Goal: Task Accomplishment & Management: Use online tool/utility

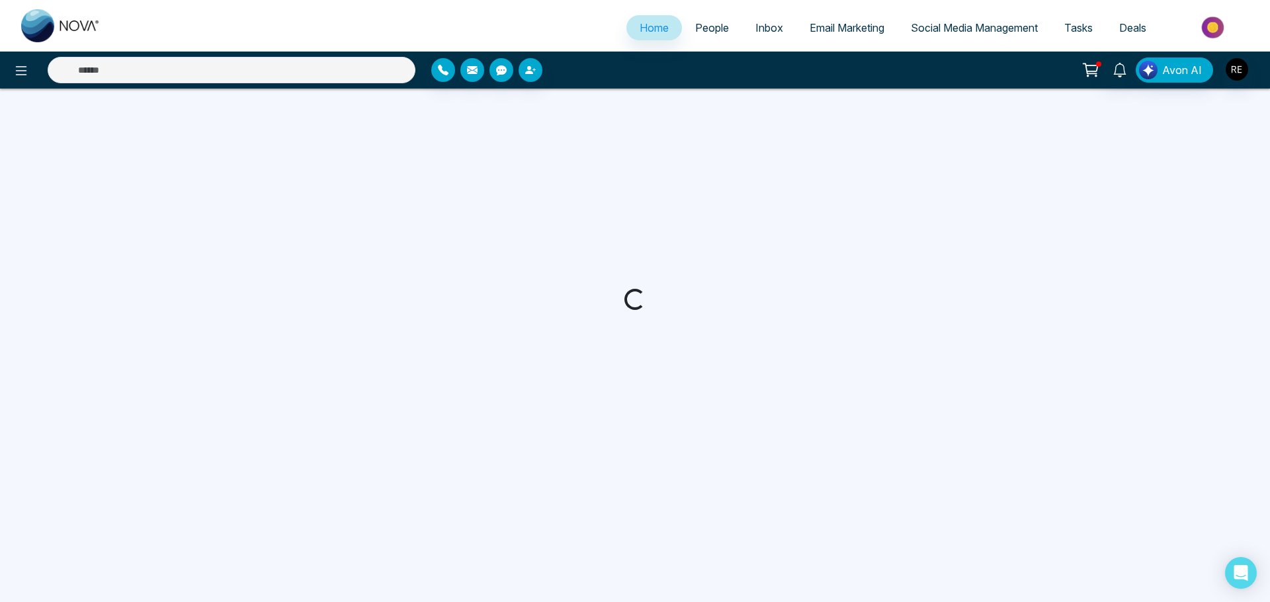
select select "*"
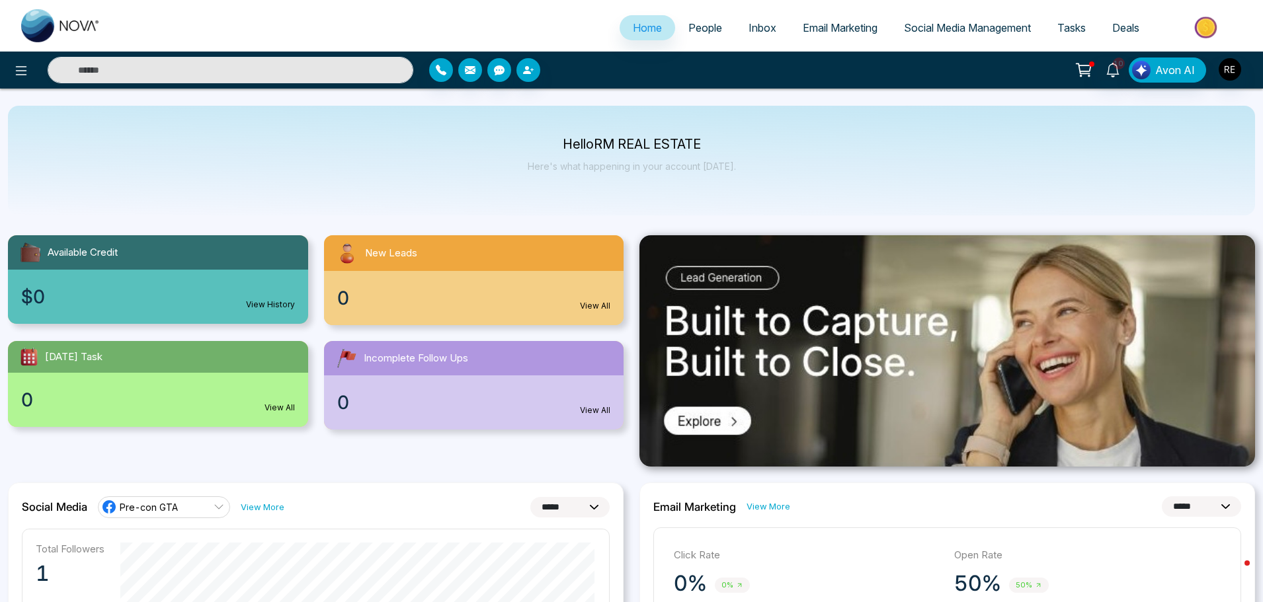
click at [942, 30] on span "Social Media Management" at bounding box center [967, 27] width 127 height 13
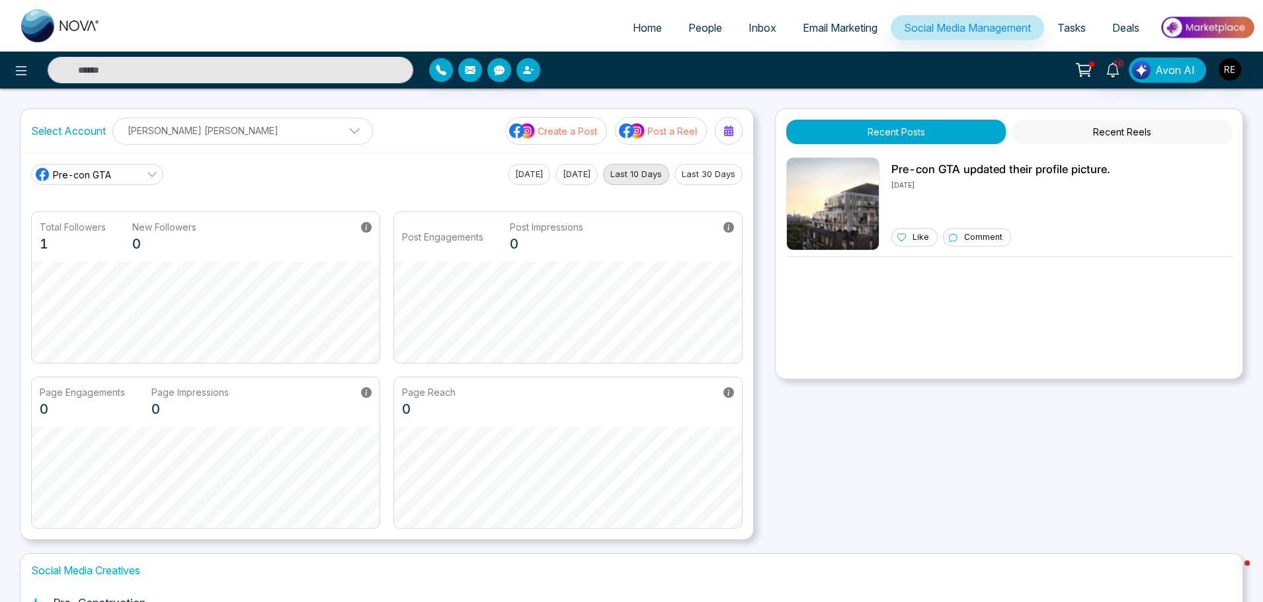
scroll to position [207, 0]
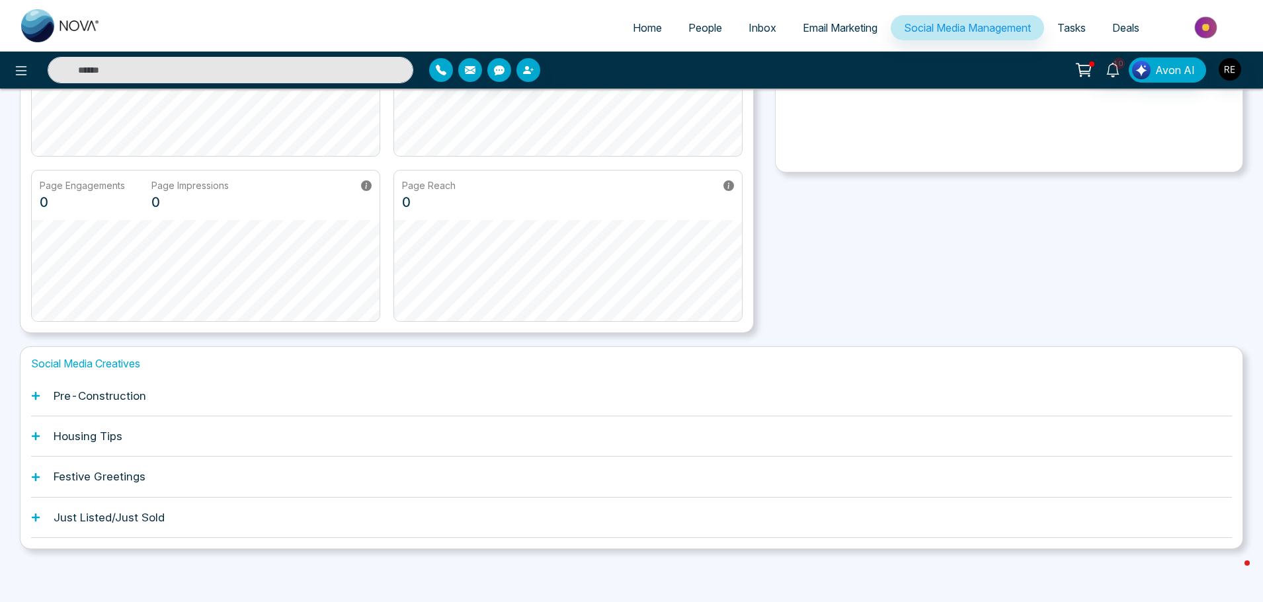
click at [36, 393] on icon at bounding box center [36, 396] width 8 height 8
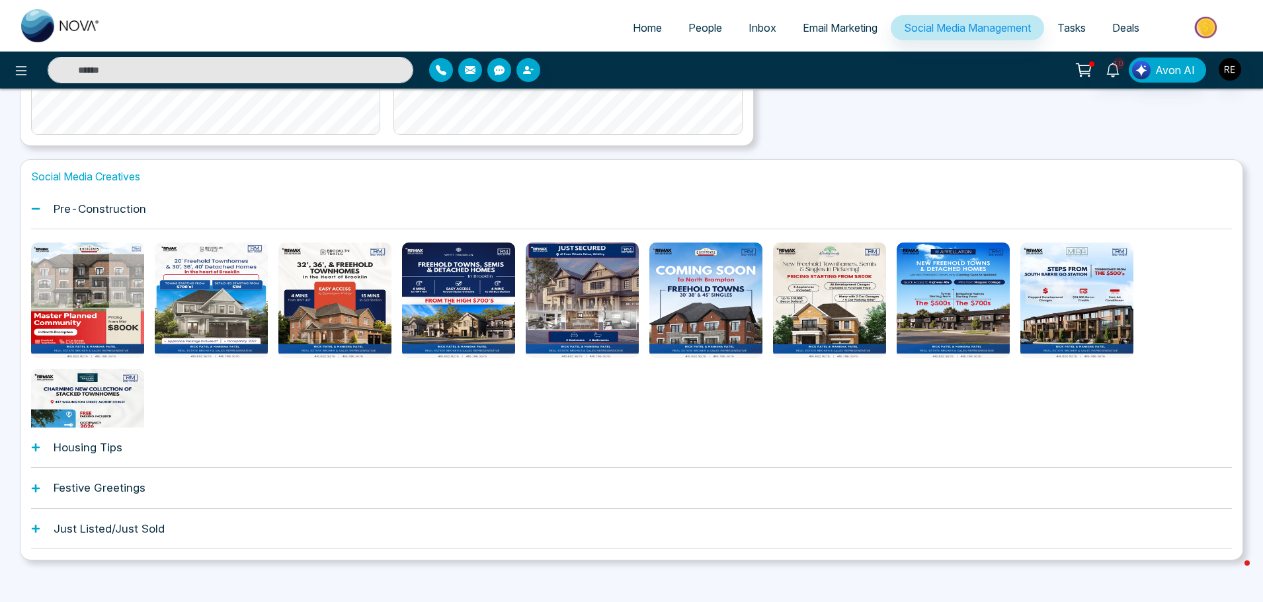
scroll to position [405, 0]
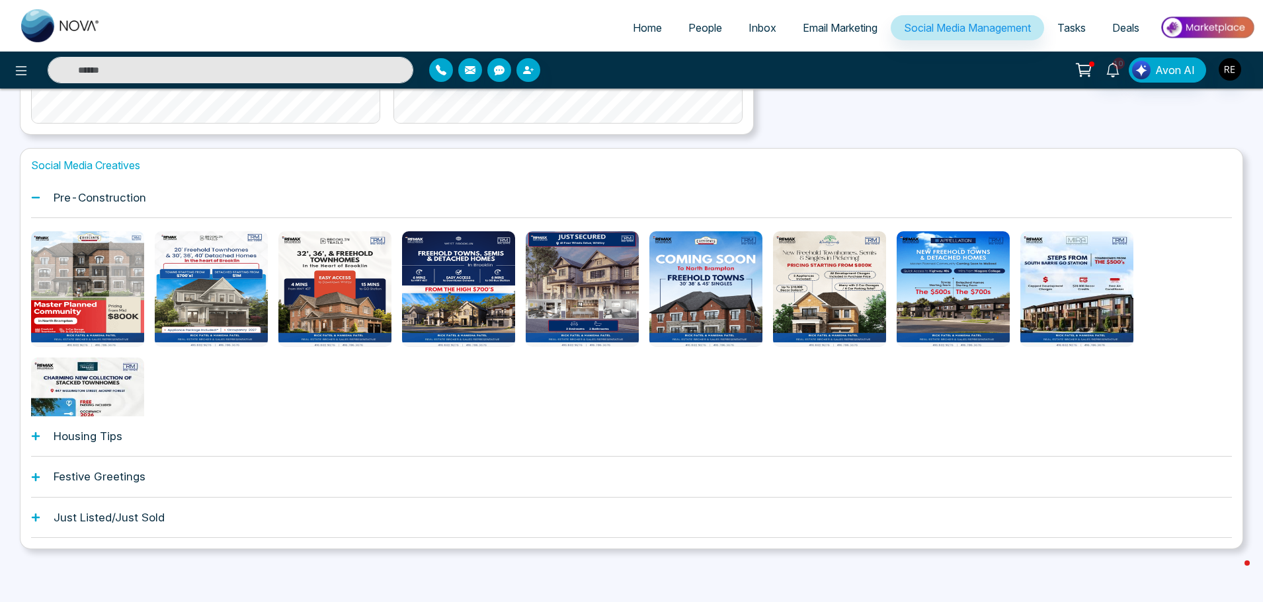
click at [45, 438] on div "Housing Tips" at bounding box center [631, 437] width 1201 height 40
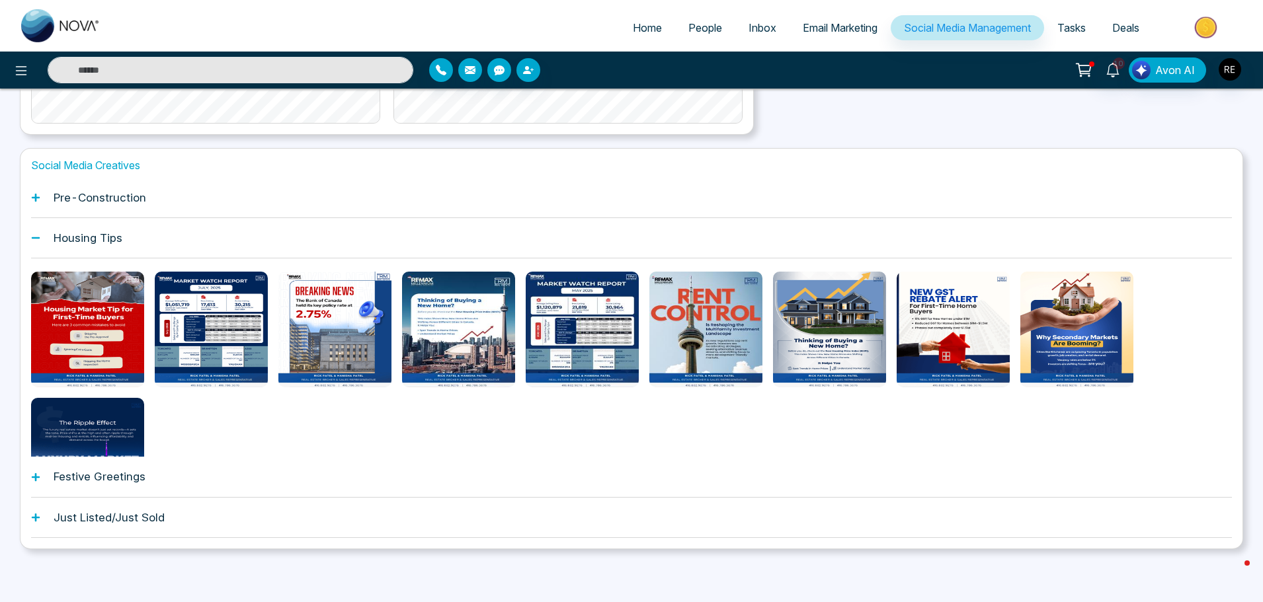
click at [44, 479] on div "Festive Greetings" at bounding box center [631, 477] width 1201 height 40
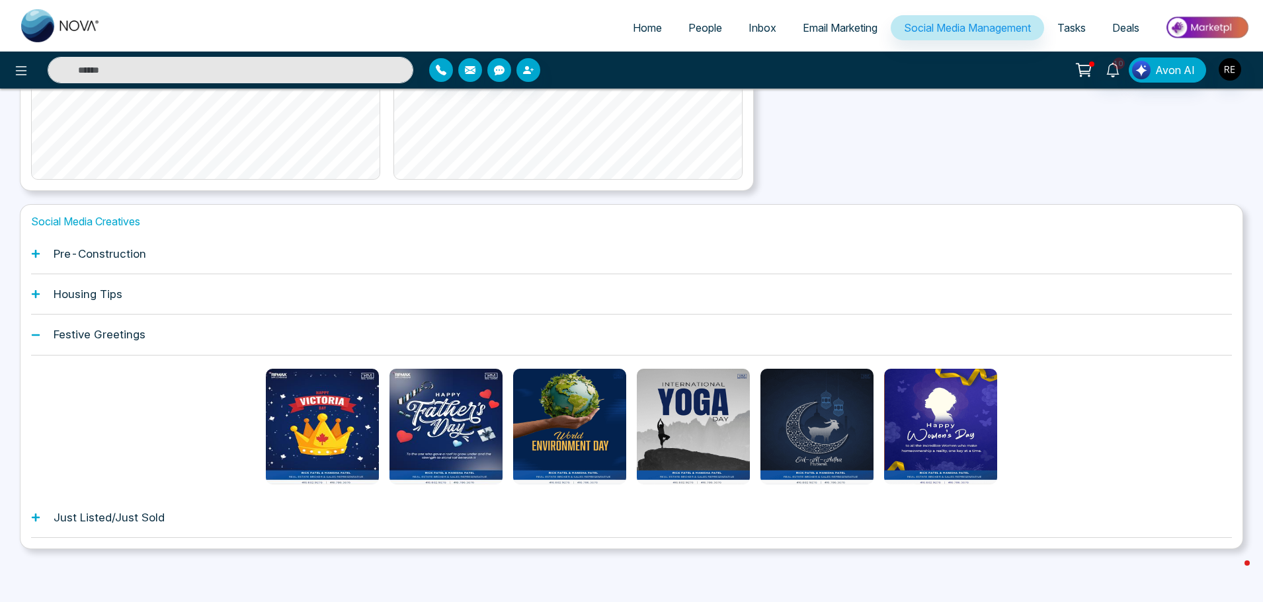
scroll to position [349, 0]
click at [32, 516] on icon at bounding box center [35, 517] width 9 height 9
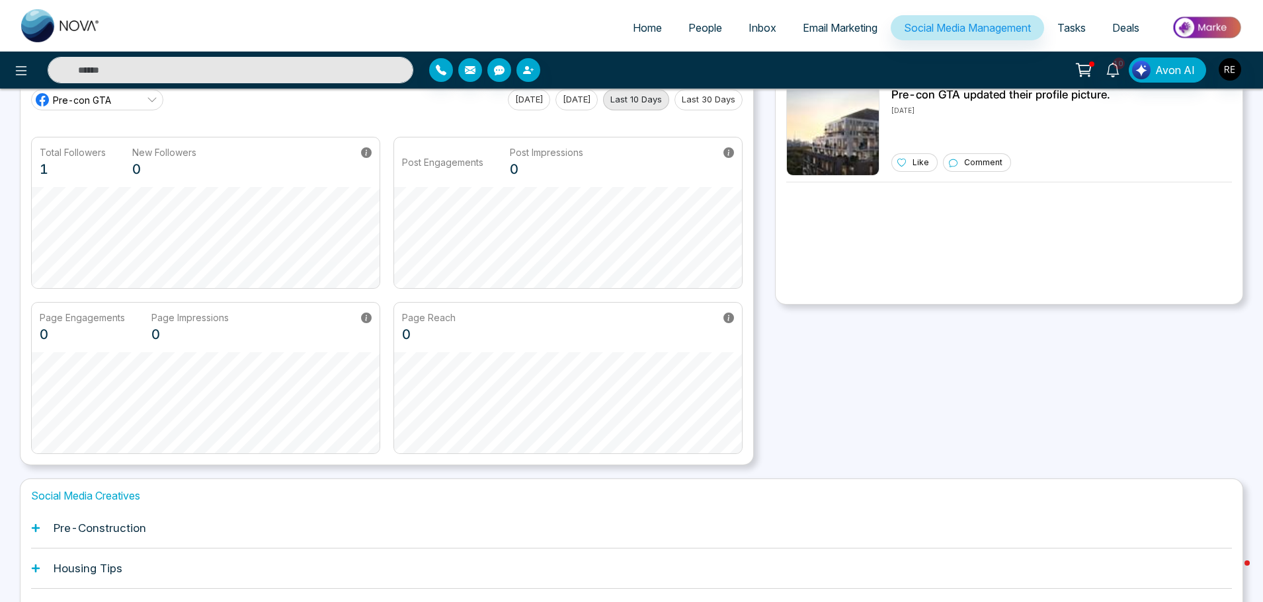
scroll to position [0, 0]
